Goal: Task Accomplishment & Management: Complete application form

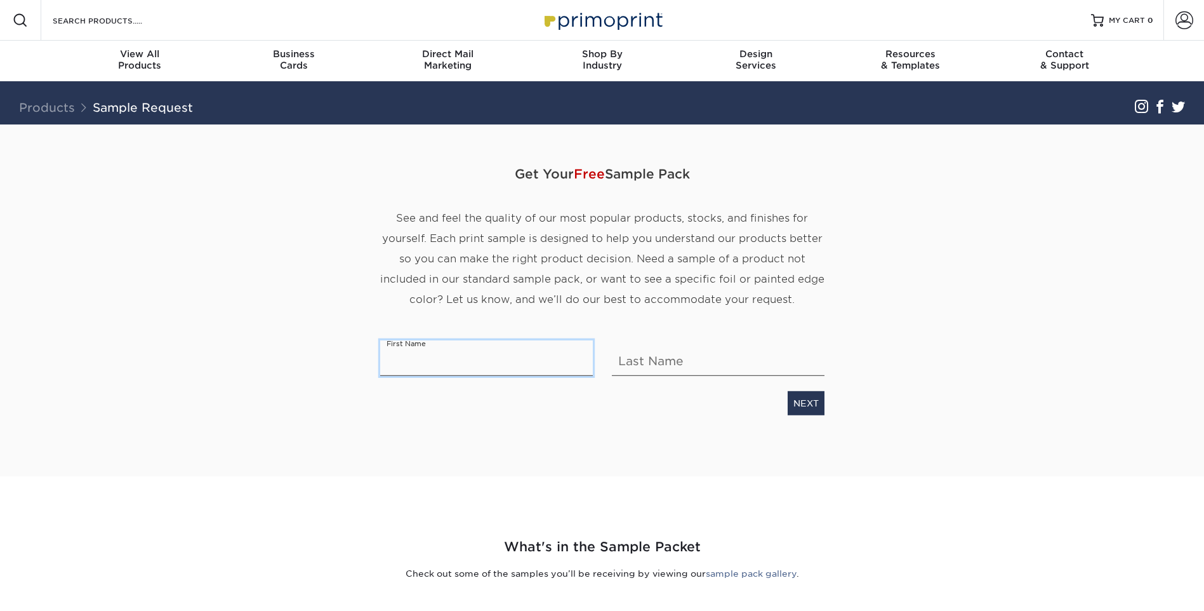
click at [502, 345] on input "text" at bounding box center [486, 358] width 213 height 36
click at [479, 354] on input "text" at bounding box center [486, 358] width 213 height 36
type input "[PERSON_NAME]"
click at [651, 354] on input "text" at bounding box center [718, 358] width 213 height 36
type input "[PERSON_NAME]"
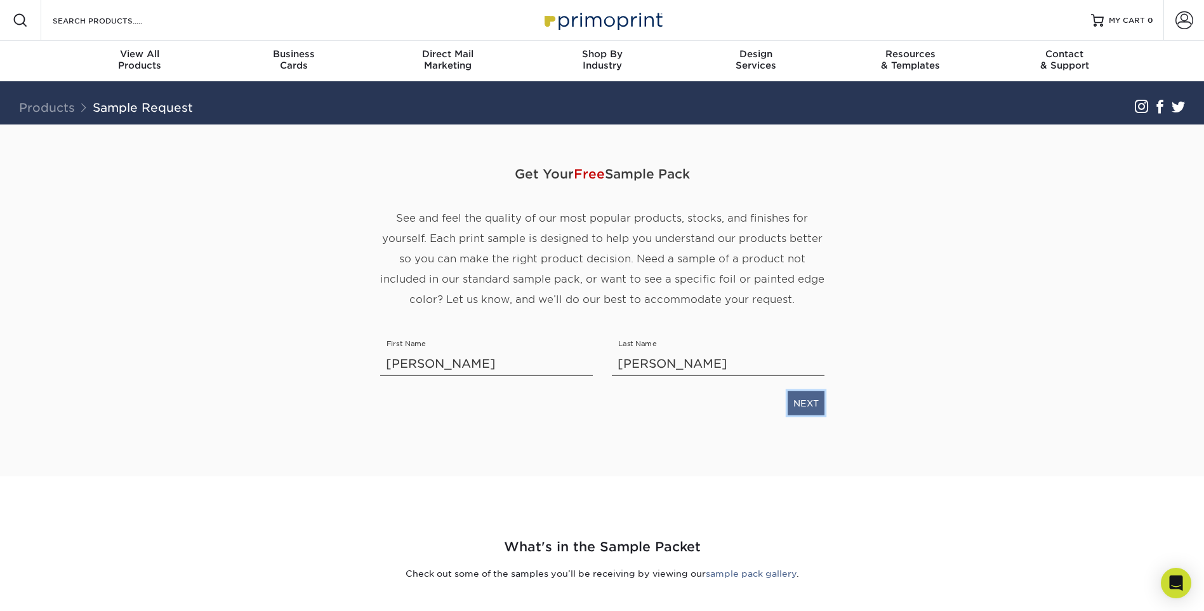
click at [818, 404] on link "NEXT" at bounding box center [806, 403] width 37 height 24
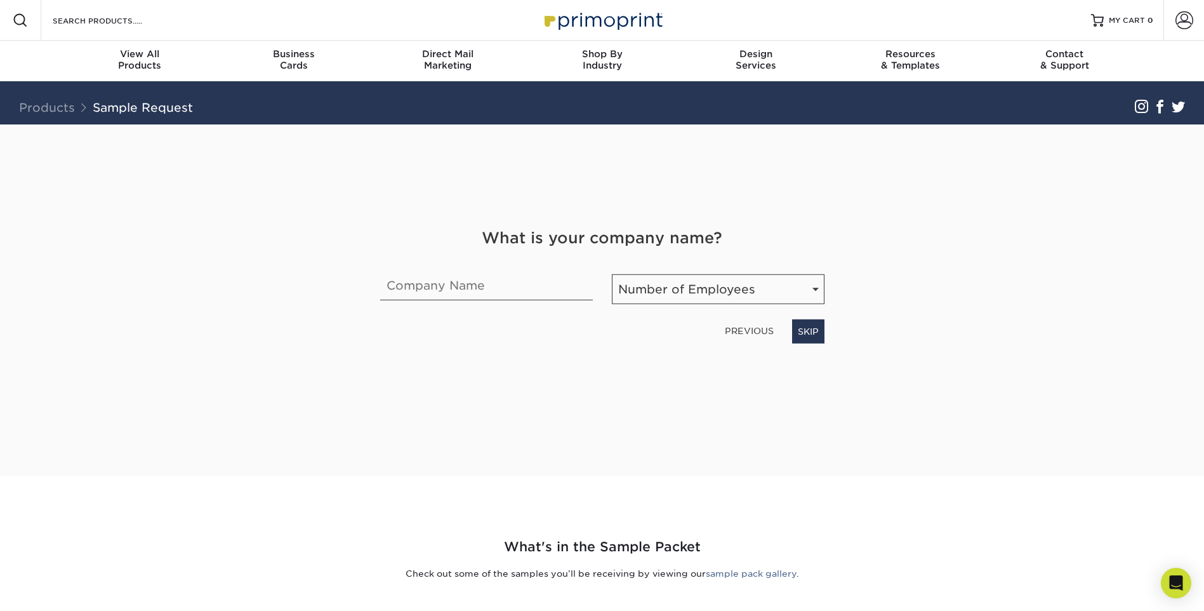
click at [623, 318] on div "PREVIOUS SKIP" at bounding box center [602, 328] width 463 height 29
click at [662, 291] on select "Number of Employees Self-employed 1-10 employees 11-50 employees 51-200 employe…" at bounding box center [718, 289] width 213 height 30
select select "Self-employed"
click at [612, 274] on select "Number of Employees Self-employed 1-10 employees 11-50 employees 51-200 employe…" at bounding box center [718, 289] width 213 height 30
click at [489, 280] on input "text" at bounding box center [486, 283] width 213 height 36
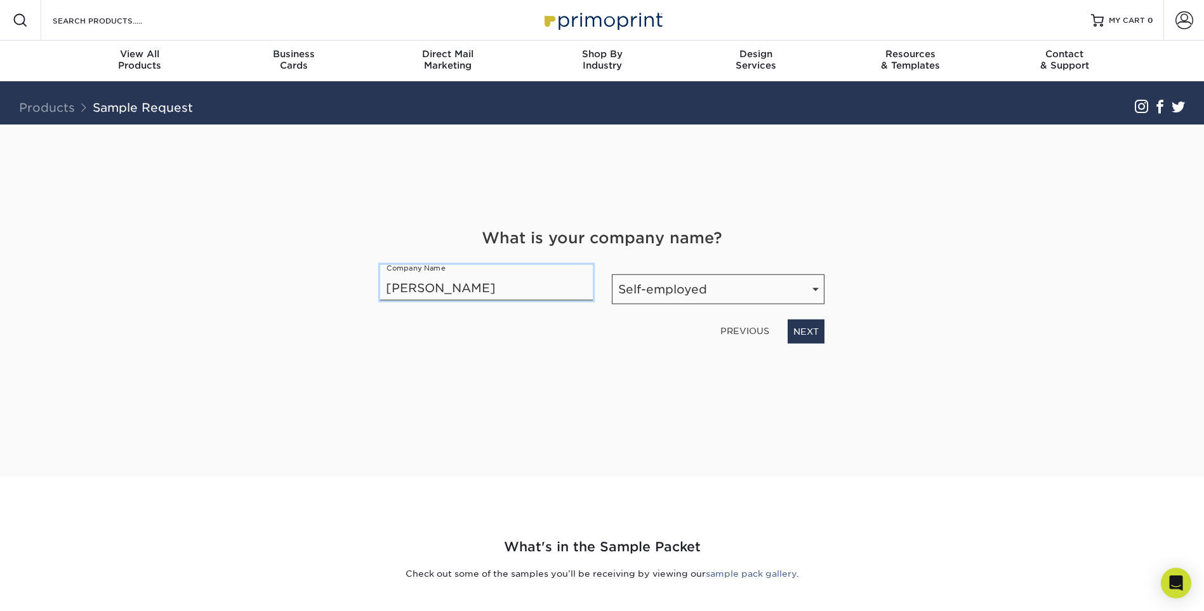
click at [458, 291] on input "[PERSON_NAME]" at bounding box center [486, 283] width 213 height 36
type input "[PERSON_NAME]"
click at [801, 328] on link "NEXT" at bounding box center [806, 331] width 37 height 24
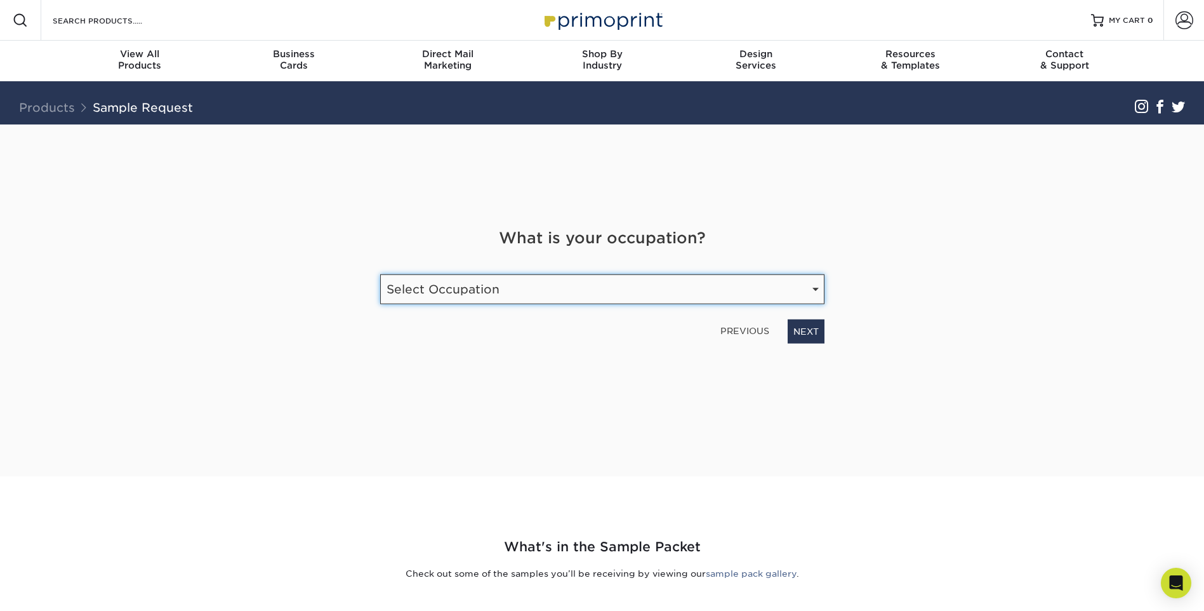
click at [614, 290] on select "Select Occupation Agency Automotive Blogger Cleaning Services Construction Educ…" at bounding box center [602, 289] width 444 height 30
select select "Other"
click at [380, 274] on select "Select Occupation Agency Automotive Blogger Cleaning Services Construction Educ…" at bounding box center [602, 289] width 444 height 30
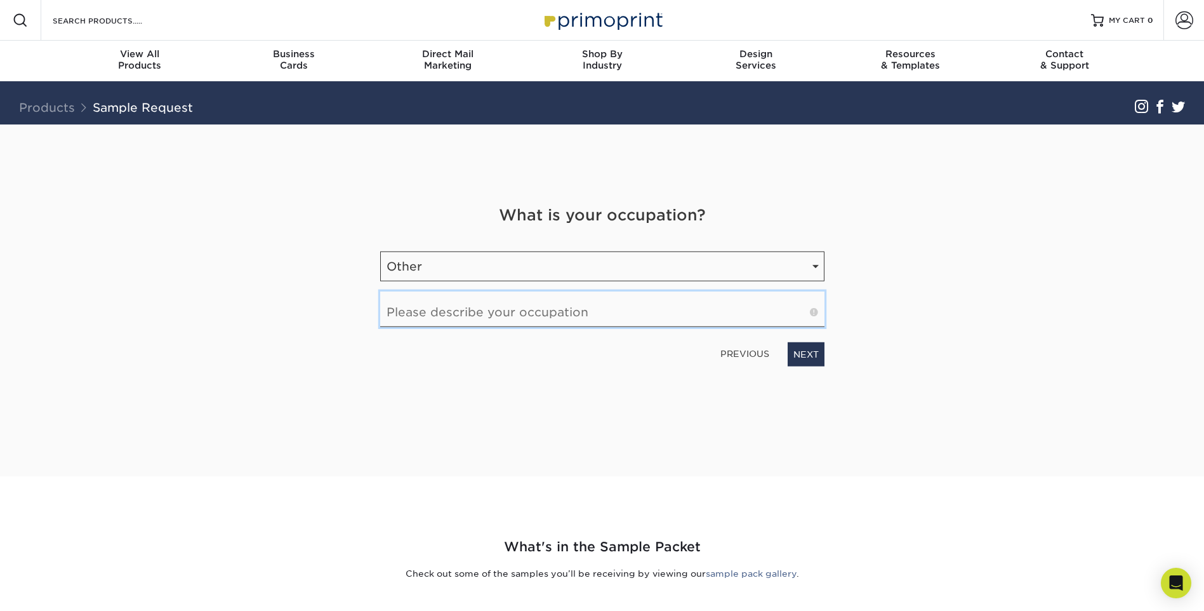
click at [558, 314] on input "text" at bounding box center [602, 309] width 444 height 36
type input "Actor"
click at [814, 359] on link "NEXT" at bounding box center [806, 354] width 37 height 24
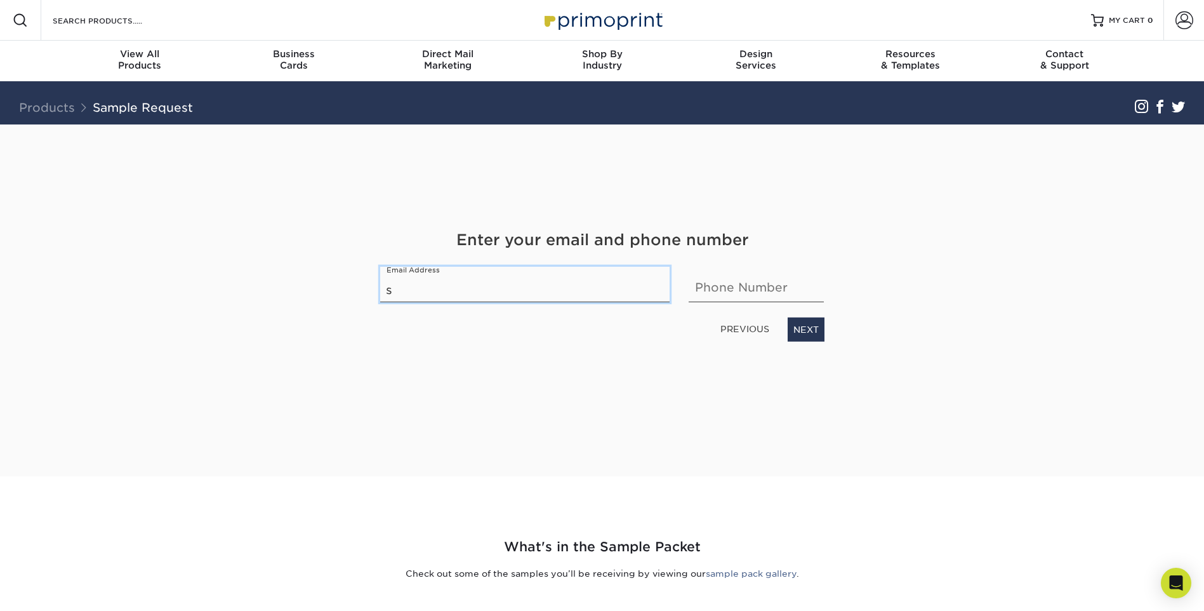
type input "[EMAIL_ADDRESS][DOMAIN_NAME]"
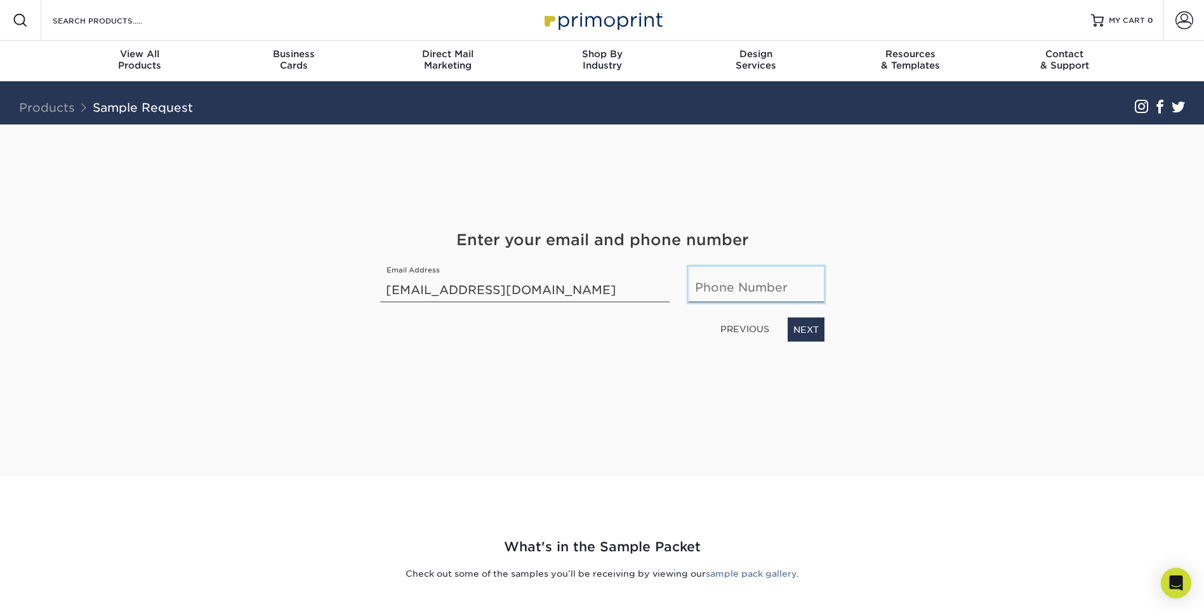
type input "6129986097"
click at [811, 329] on link "NEXT" at bounding box center [806, 329] width 37 height 24
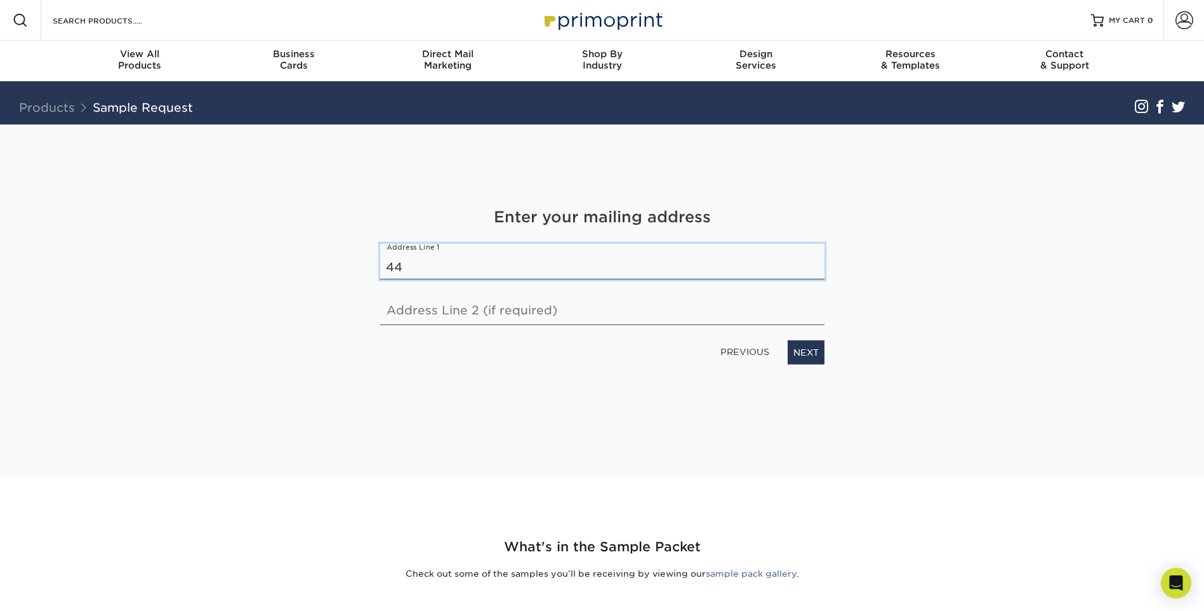
type input "[STREET_ADDRESS]"
click at [506, 309] on input "text" at bounding box center [602, 307] width 444 height 36
click at [592, 390] on div "Get Your Free Sample Pack See and feel the quality of our most popular products…" at bounding box center [602, 284] width 444 height 321
click at [614, 262] on input "[STREET_ADDRESS]" at bounding box center [602, 262] width 444 height 36
click at [637, 389] on div "Get Your Free Sample Pack See and feel the quality of our most popular products…" at bounding box center [602, 284] width 444 height 321
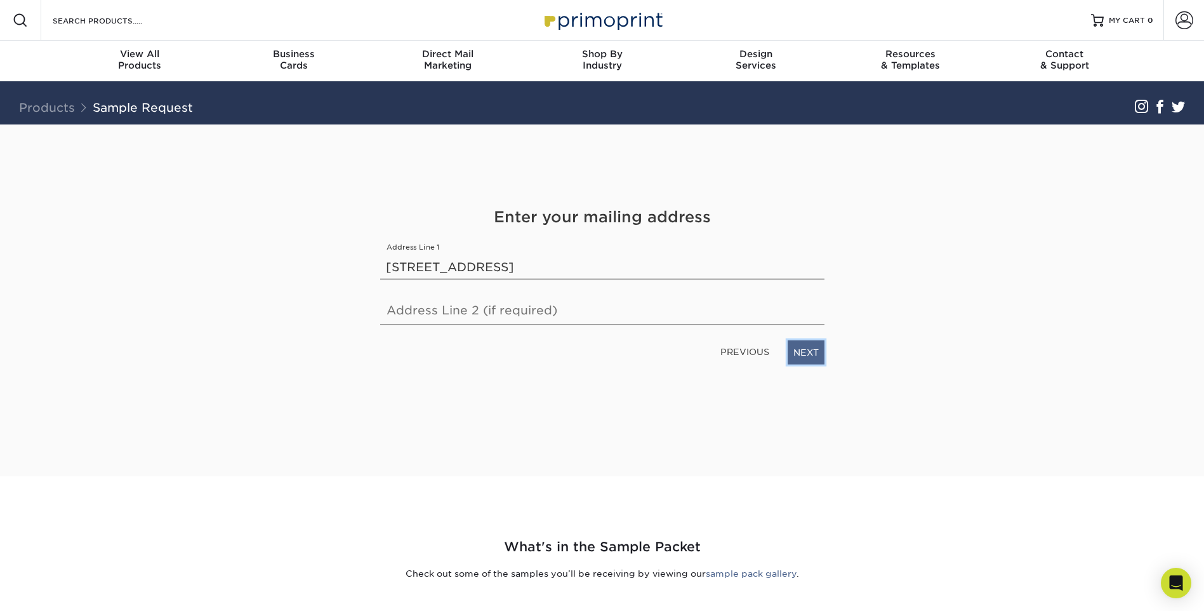
click at [819, 356] on link "NEXT" at bounding box center [806, 352] width 37 height 24
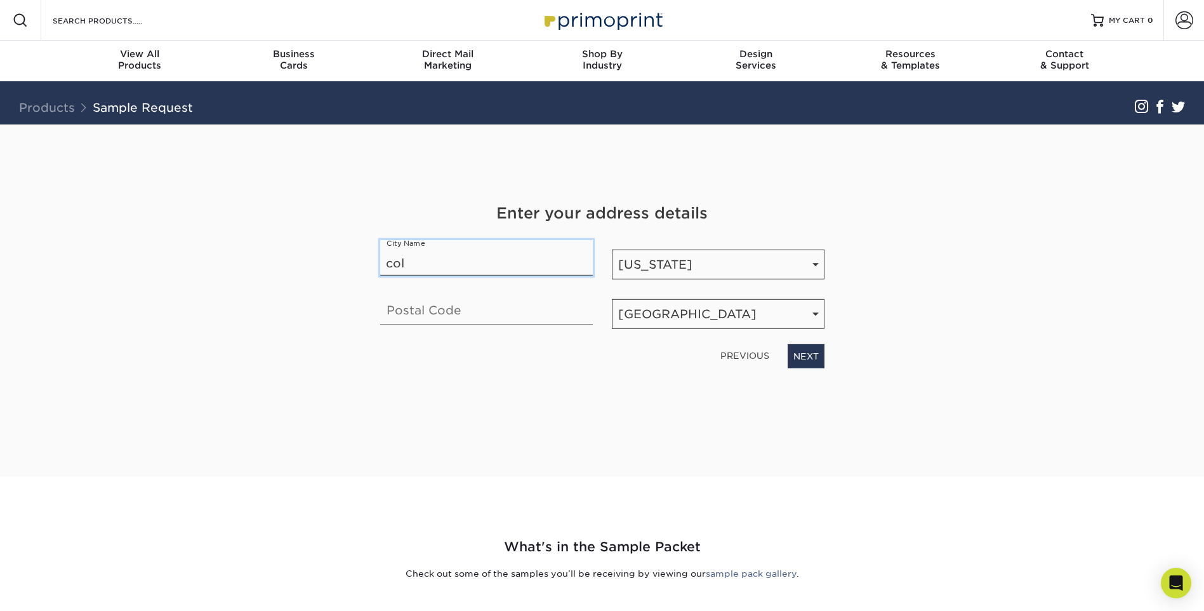
type input "[GEOGRAPHIC_DATA]"
type input "55421"
click at [667, 394] on div "Get Your Free Sample Pack See and feel the quality of our most popular products…" at bounding box center [602, 284] width 444 height 321
click at [820, 360] on link "NEXT" at bounding box center [806, 356] width 37 height 24
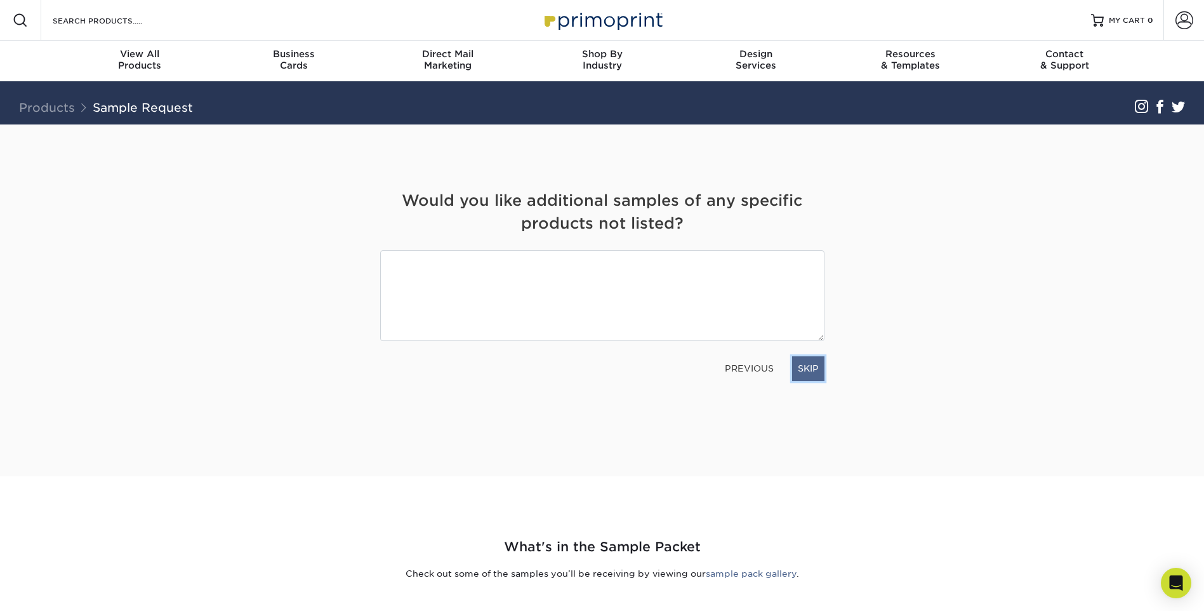
click at [801, 364] on link "SKIP" at bounding box center [808, 368] width 32 height 24
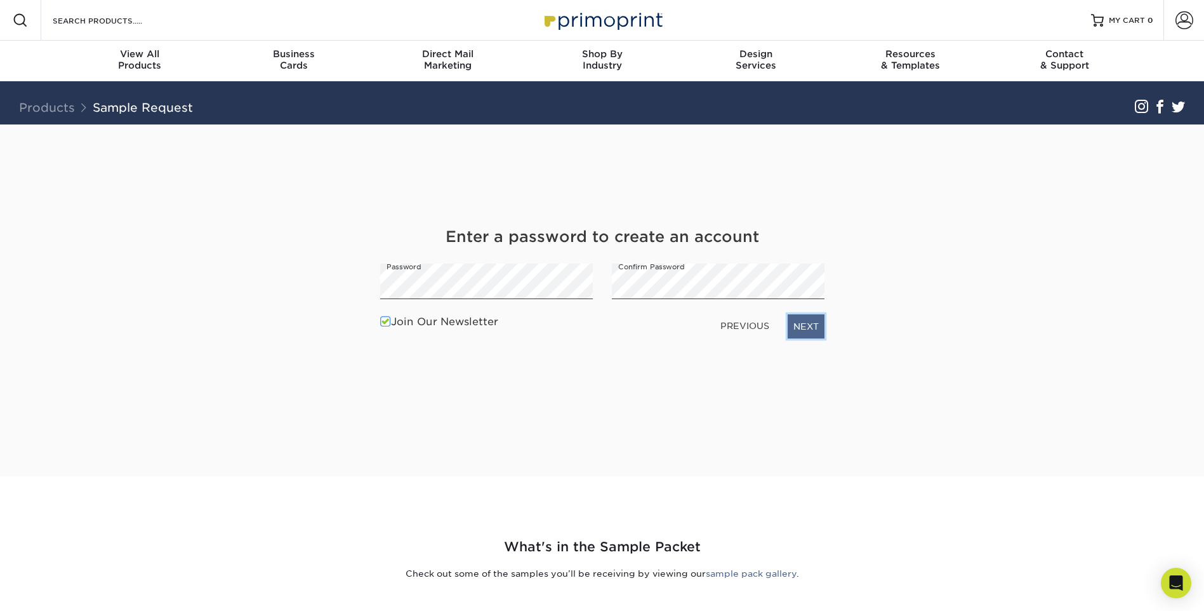
click at [802, 320] on link "NEXT" at bounding box center [806, 326] width 37 height 24
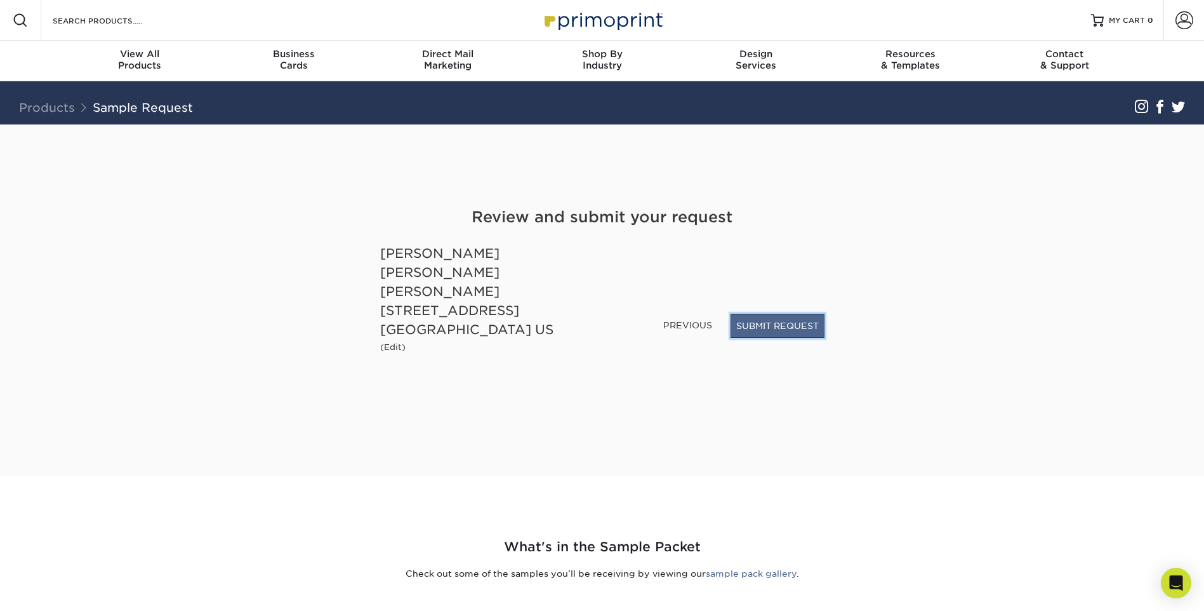
click at [793, 319] on button "SUBMIT REQUEST" at bounding box center [778, 326] width 94 height 24
